Goal: Entertainment & Leisure: Consume media (video, audio)

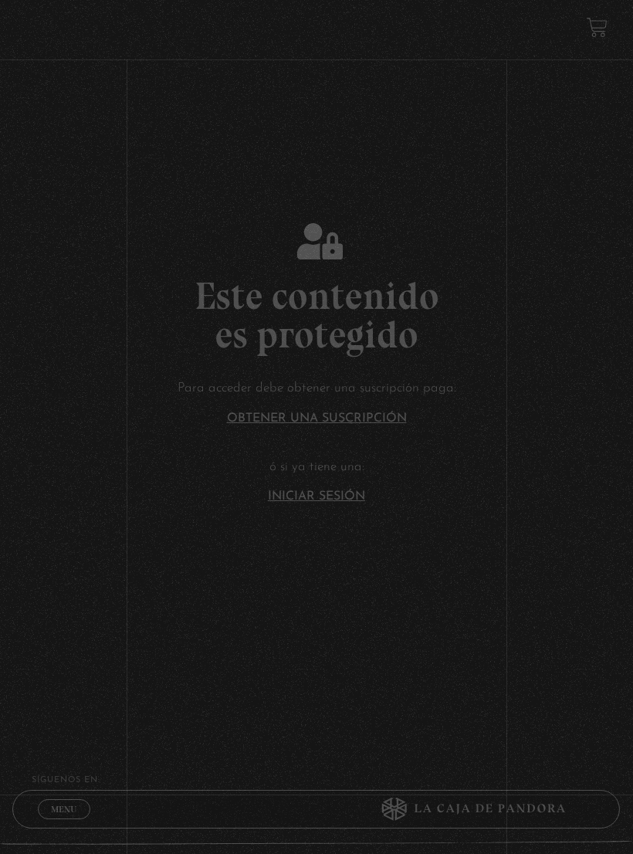
scroll to position [57, 0]
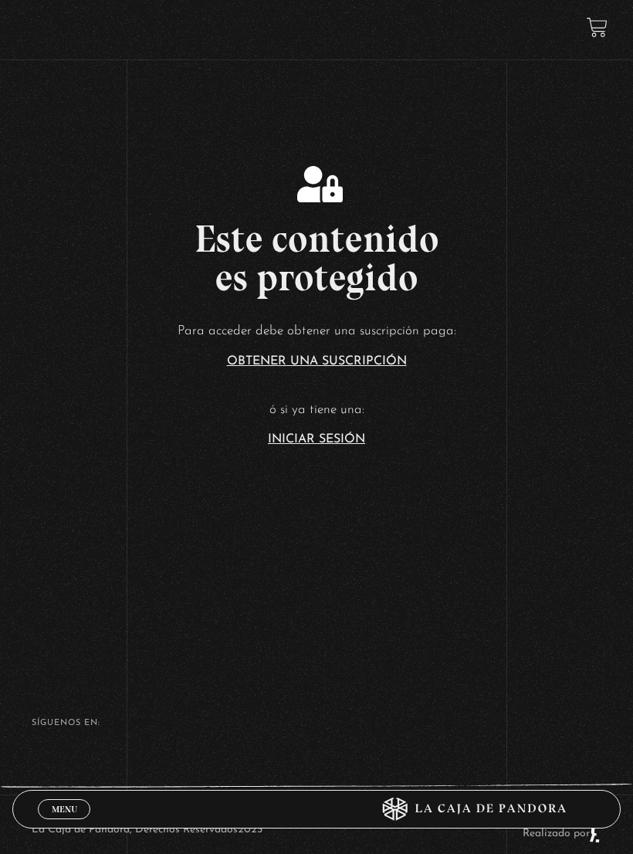
click at [334, 444] on link "Iniciar Sesión" at bounding box center [316, 439] width 97 height 12
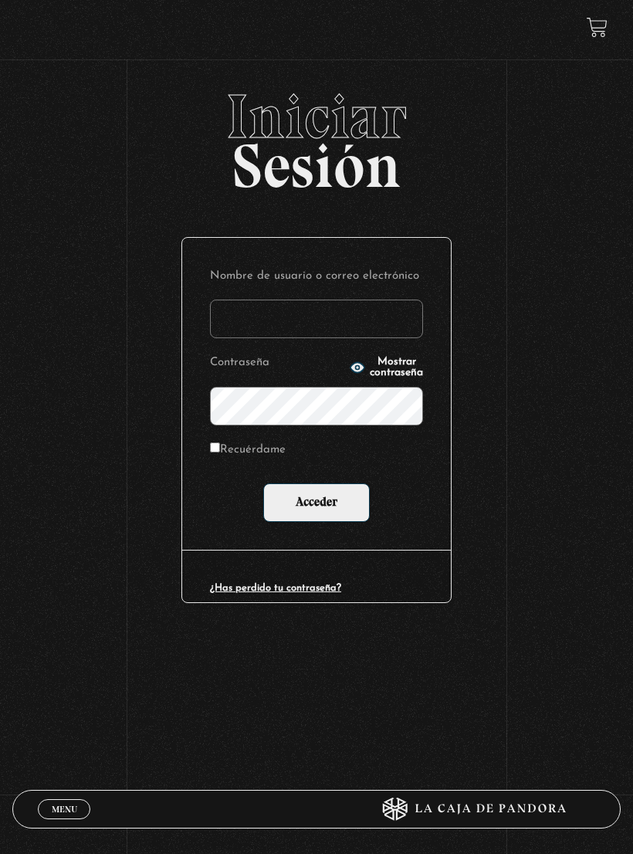
click at [355, 310] on input "Nombre de usuario o correo electrónico" at bounding box center [316, 319] width 213 height 39
type input "andrevalve25@icloud.com"
click at [317, 503] on input "Acceder" at bounding box center [316, 502] width 107 height 39
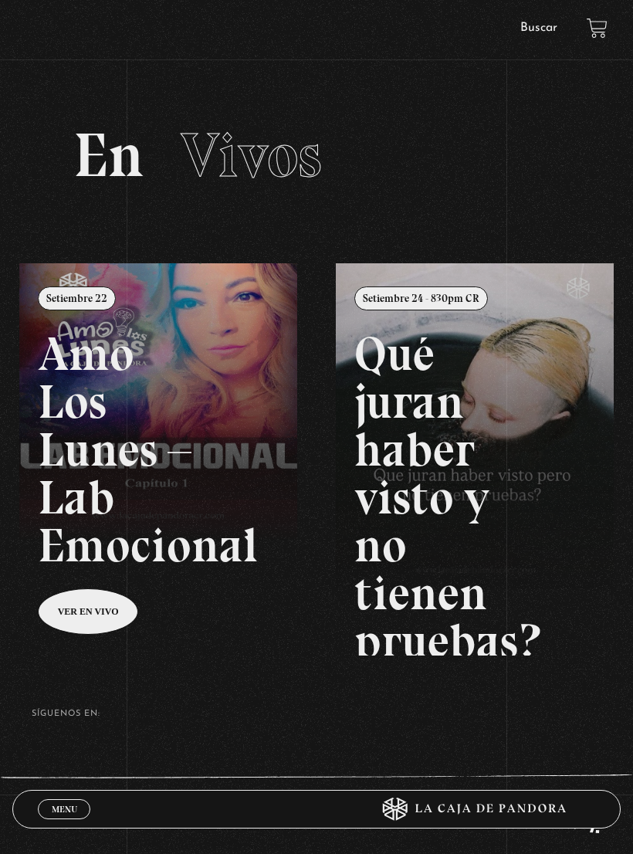
click at [56, 800] on link "Menu Cerrar" at bounding box center [64, 809] width 53 height 20
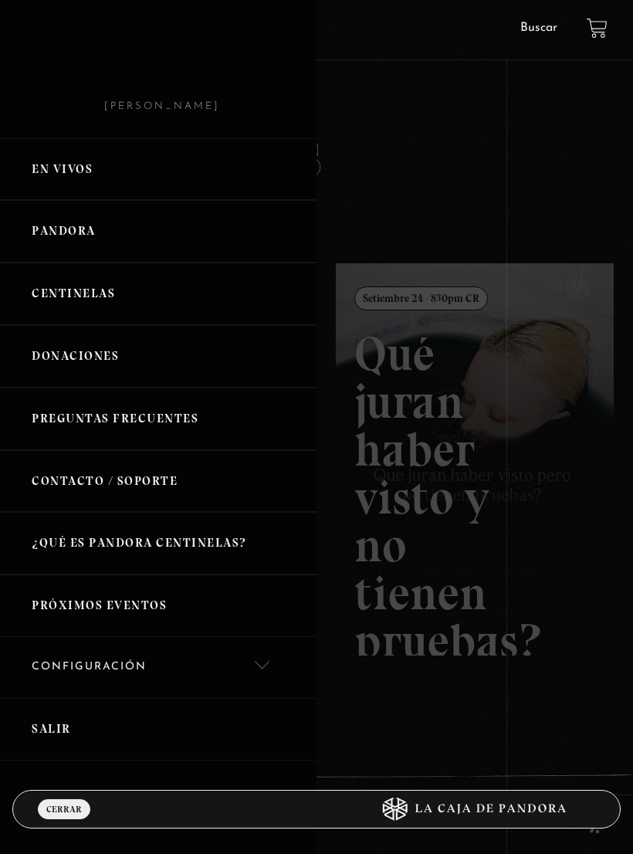
click at [63, 232] on link "Pandora" at bounding box center [158, 231] width 317 height 63
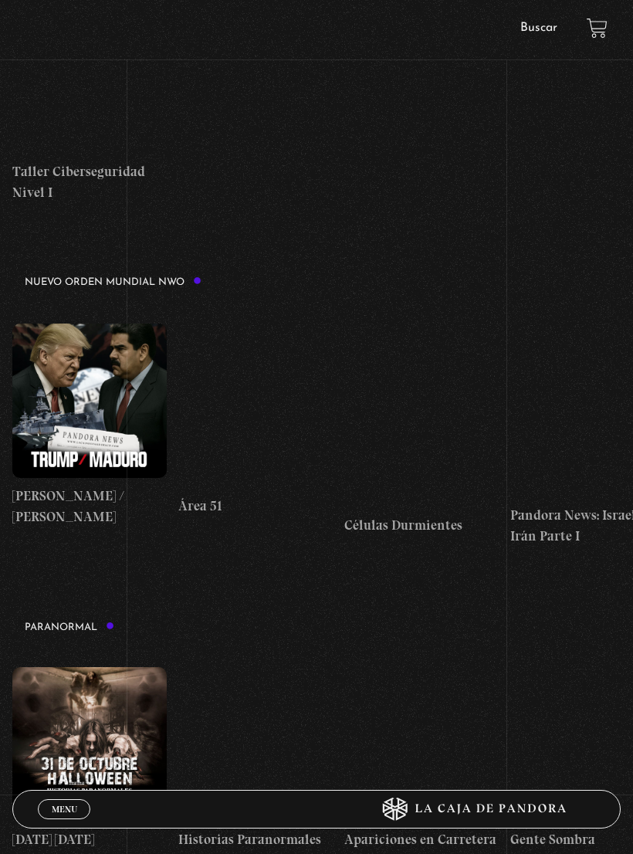
scroll to position [779, 0]
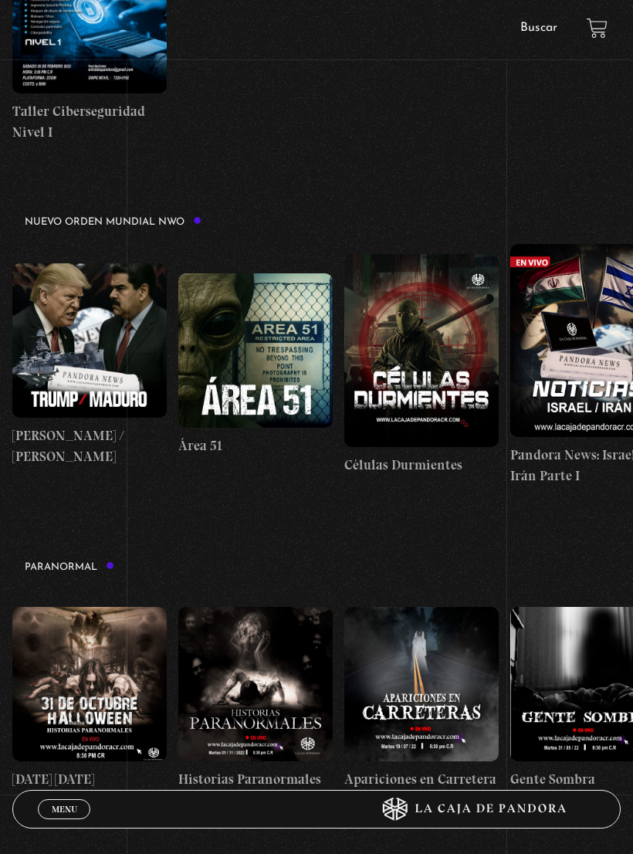
click at [38, 819] on div "Menu Cerrar" at bounding box center [190, 809] width 304 height 37
click at [57, 819] on link "Menu Cerrar" at bounding box center [64, 809] width 53 height 20
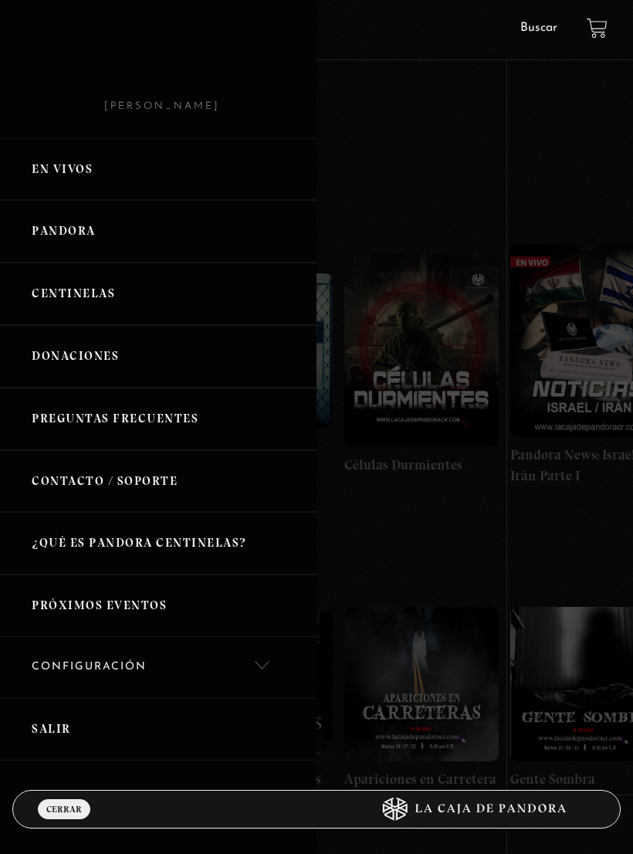
click at [56, 284] on link "Centinelas" at bounding box center [158, 294] width 317 height 63
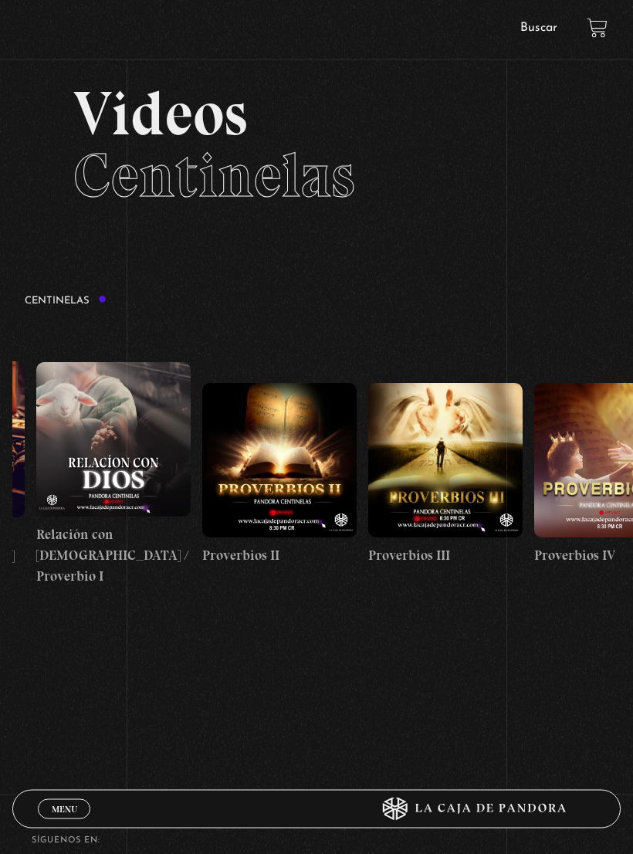
scroll to position [0, 479]
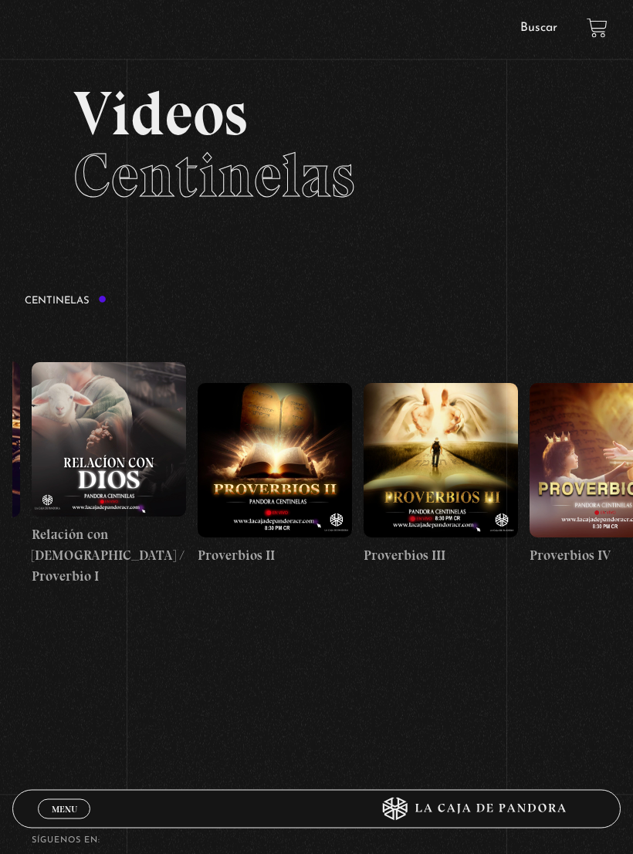
click at [83, 450] on figure at bounding box center [109, 440] width 154 height 154
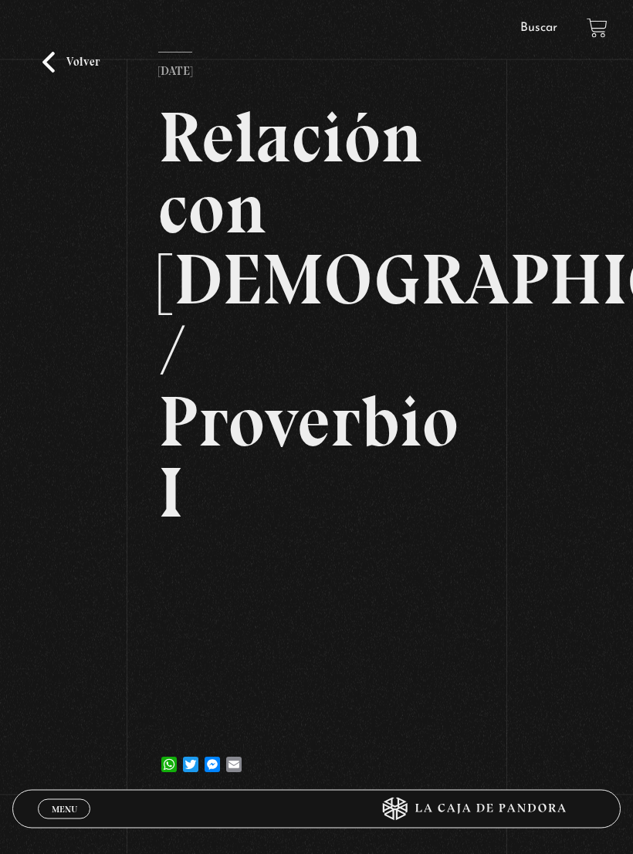
scroll to position [130, 0]
